Goal: Transaction & Acquisition: Subscribe to service/newsletter

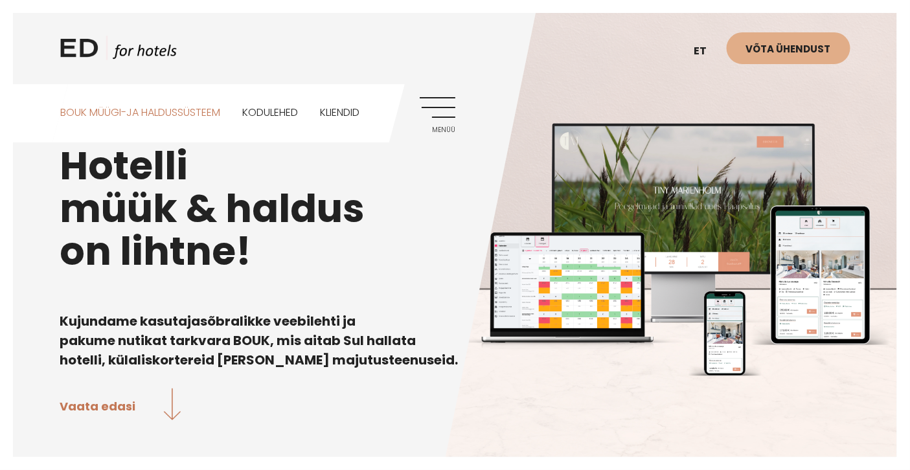
click at [113, 114] on link "BOUK MÜÜGI-JA HALDUSSÜSTEEM" at bounding box center [140, 113] width 160 height 58
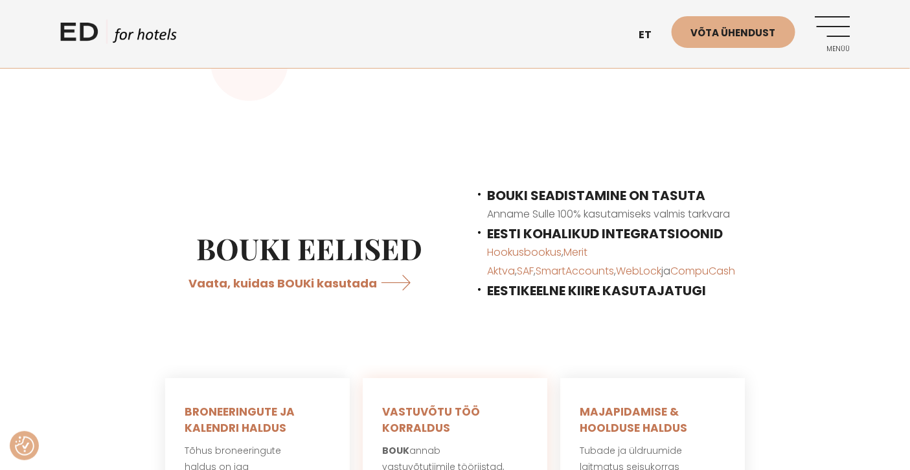
scroll to position [264, 0]
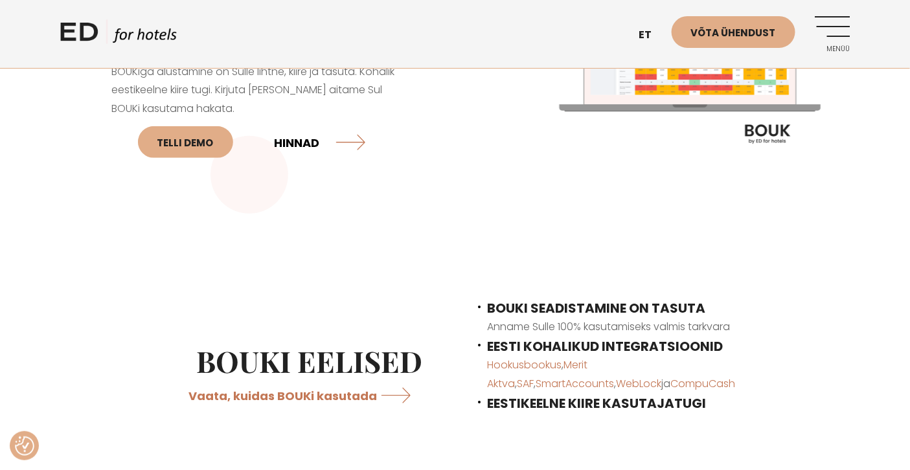
click at [292, 146] on link "HINNAD" at bounding box center [320, 142] width 91 height 34
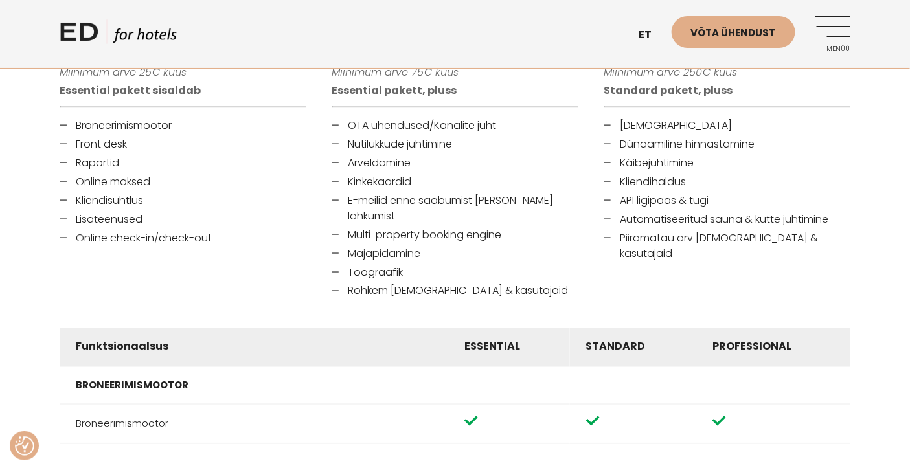
scroll to position [534, 0]
